Goal: Navigation & Orientation: Go to known website

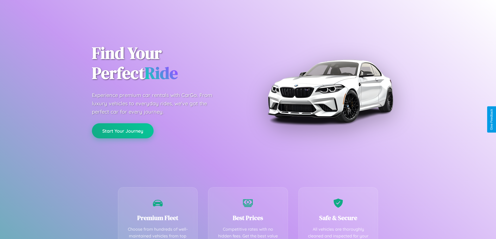
click at [123, 131] on button "Start Your Journey" at bounding box center [123, 130] width 62 height 15
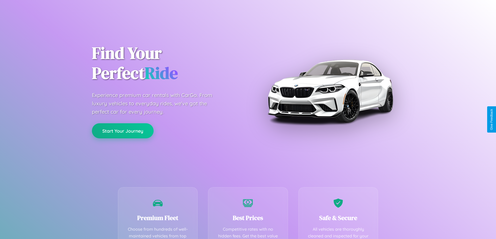
click at [123, 131] on button "Start Your Journey" at bounding box center [123, 130] width 62 height 15
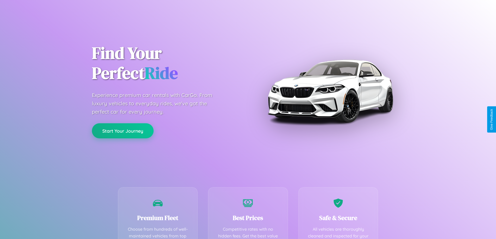
click at [123, 131] on button "Start Your Journey" at bounding box center [123, 130] width 62 height 15
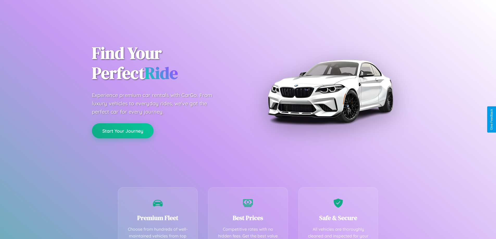
click at [123, 131] on button "Start Your Journey" at bounding box center [123, 130] width 62 height 15
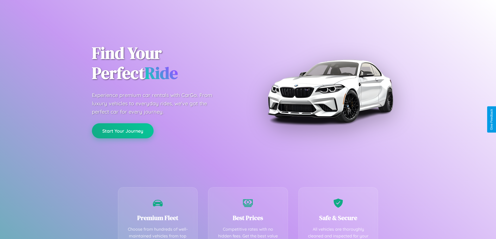
click at [123, 131] on button "Start Your Journey" at bounding box center [123, 130] width 62 height 15
